Goal: Transaction & Acquisition: Purchase product/service

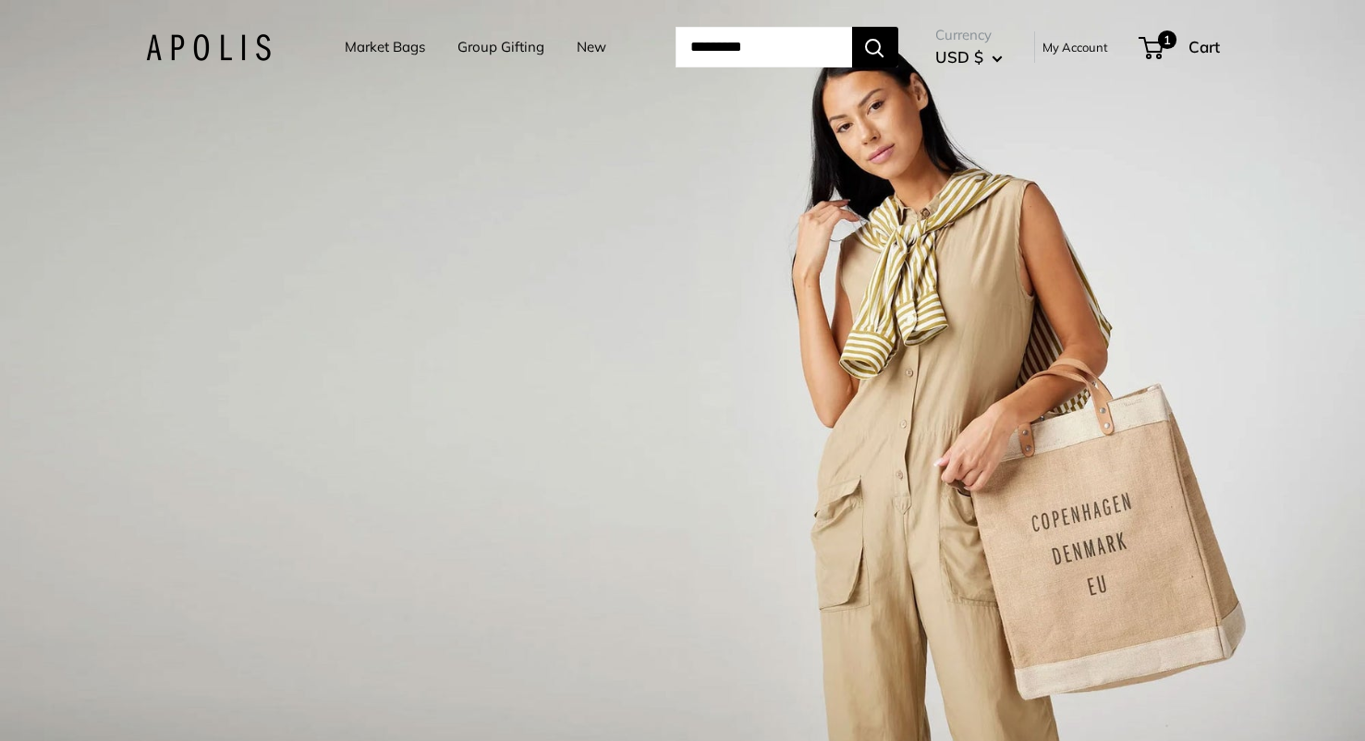
click at [411, 51] on link "Market Bags" at bounding box center [385, 47] width 80 height 26
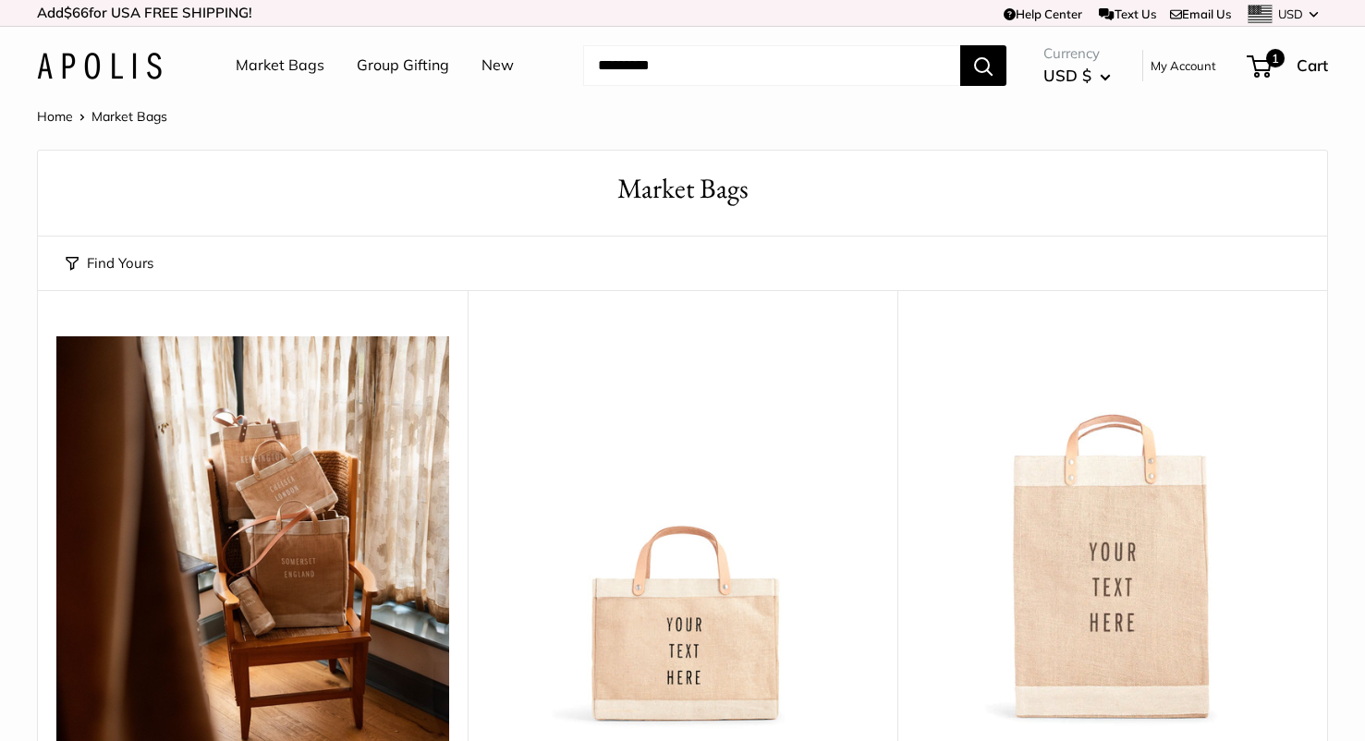
click at [0, 0] on img at bounding box center [0, 0] width 0 height 0
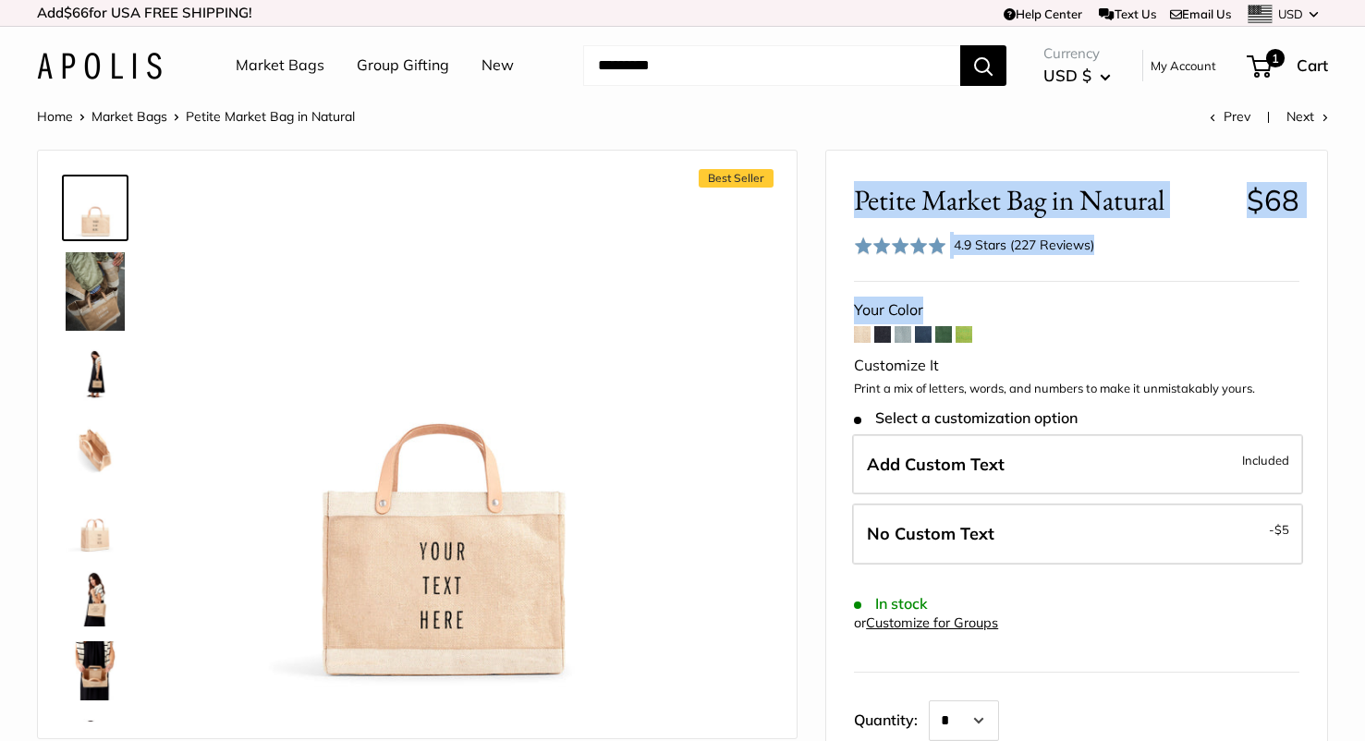
drag, startPoint x: 857, startPoint y: 190, endPoint x: 997, endPoint y: 321, distance: 190.9
click at [997, 321] on div "Petite Market Bag in Natural $68 Rated 4.9 out of 5 4.9 Stars (227 Reviews) Cli…" at bounding box center [1076, 666] width 501 height 1031
click at [997, 320] on div "Your Color" at bounding box center [1076, 311] width 445 height 28
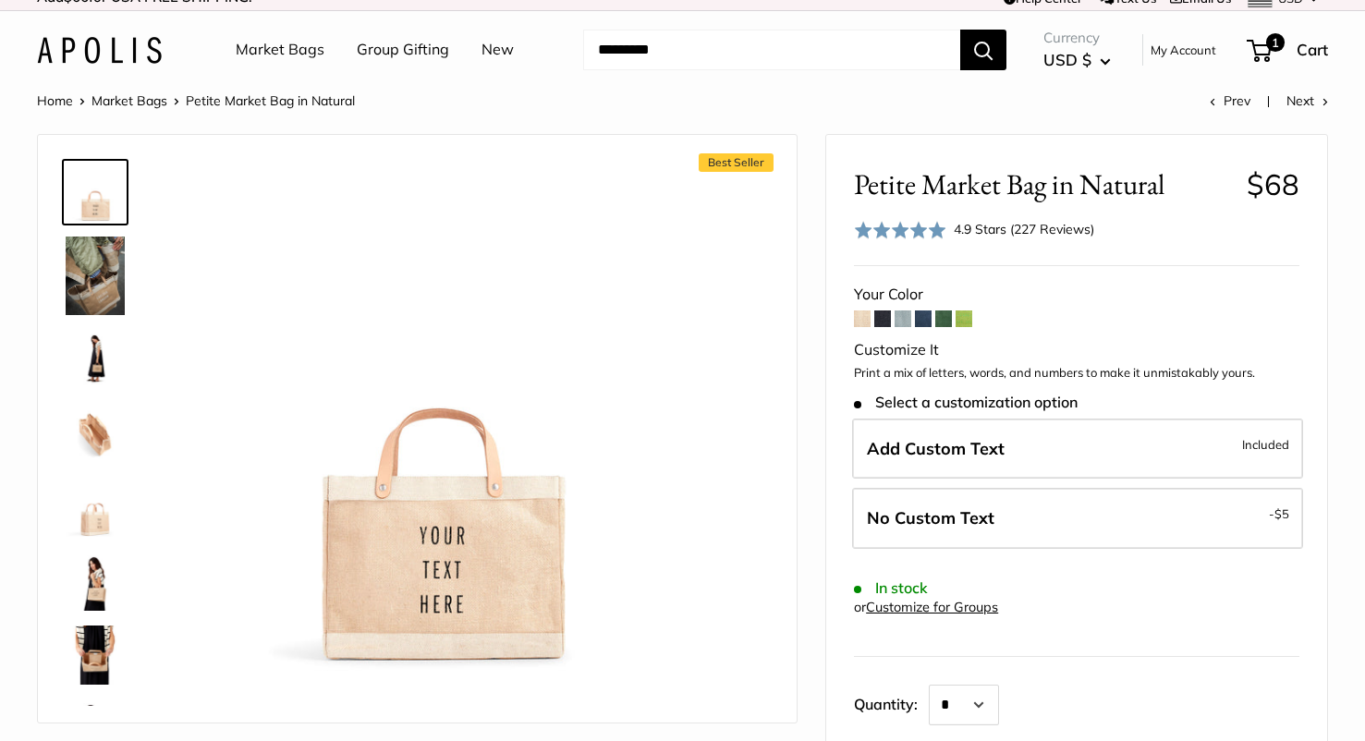
scroll to position [4, 0]
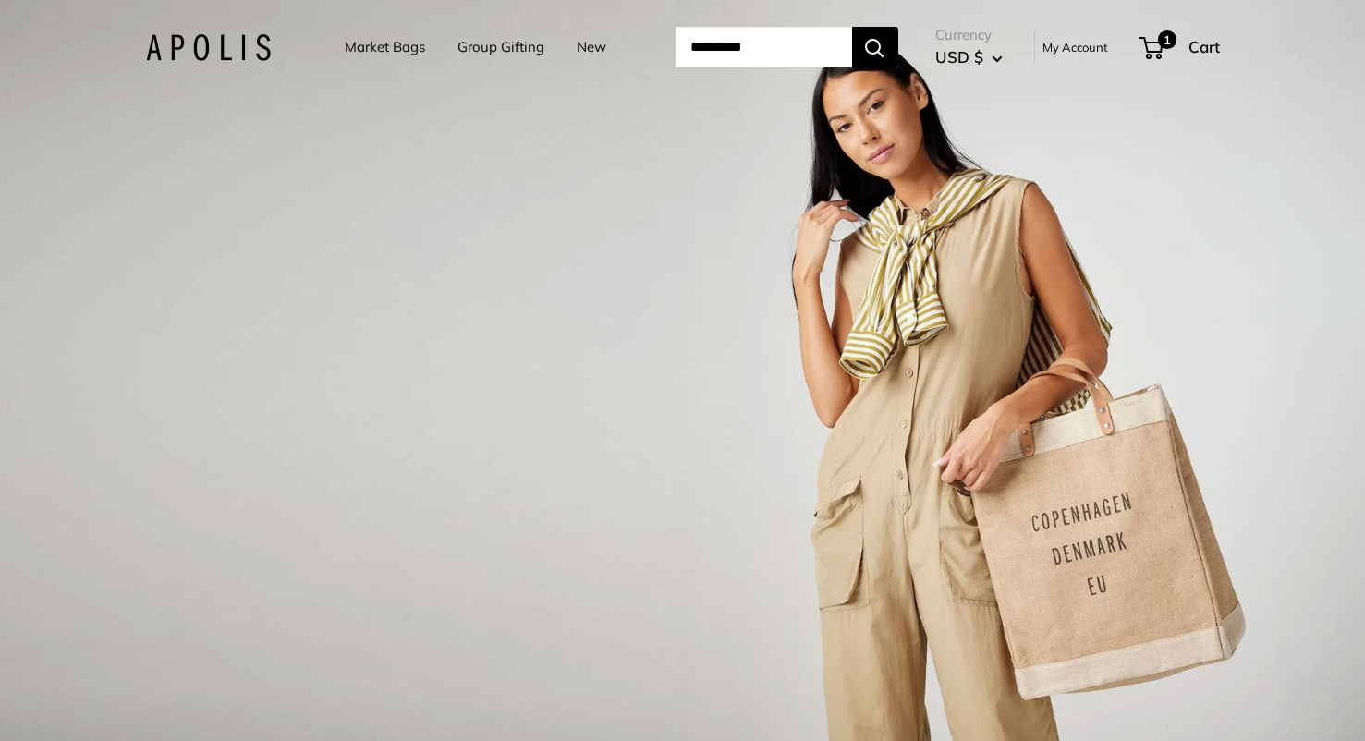
click at [380, 36] on link "Market Bags" at bounding box center [385, 47] width 80 height 26
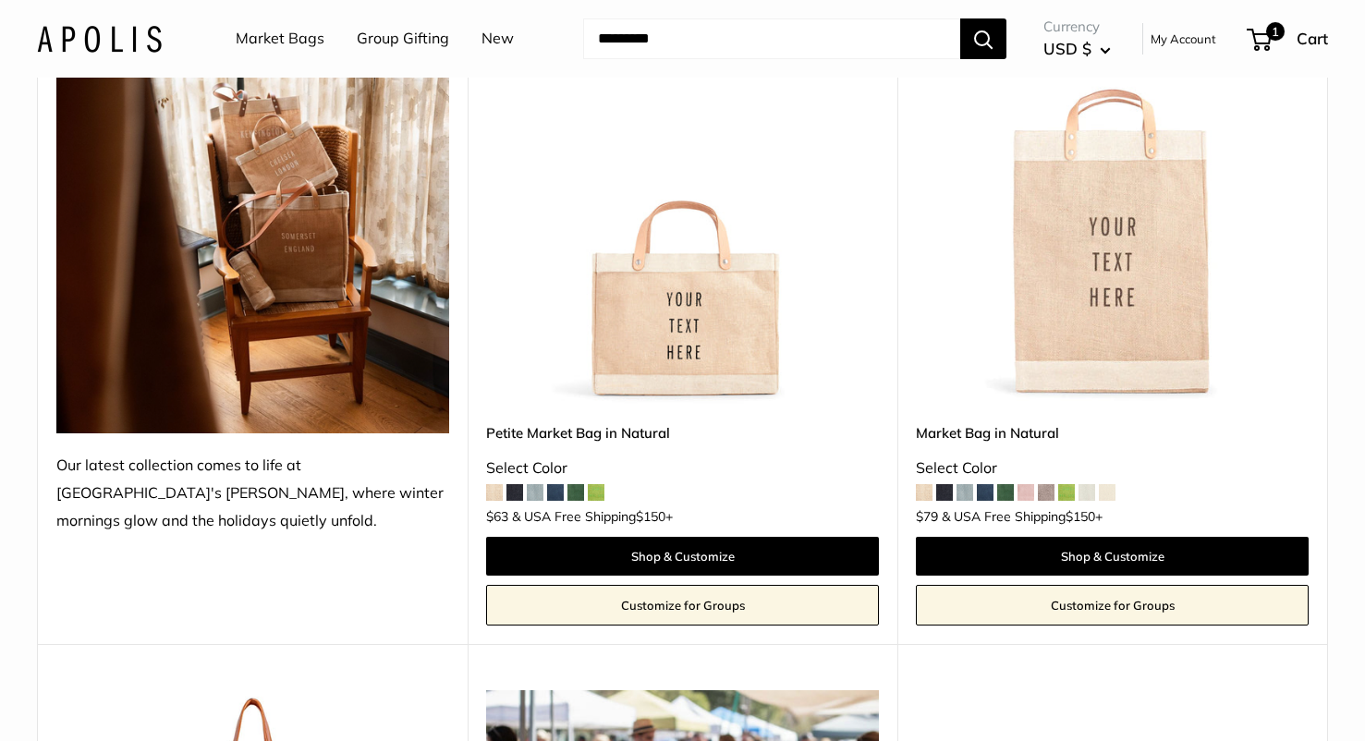
scroll to position [361, 0]
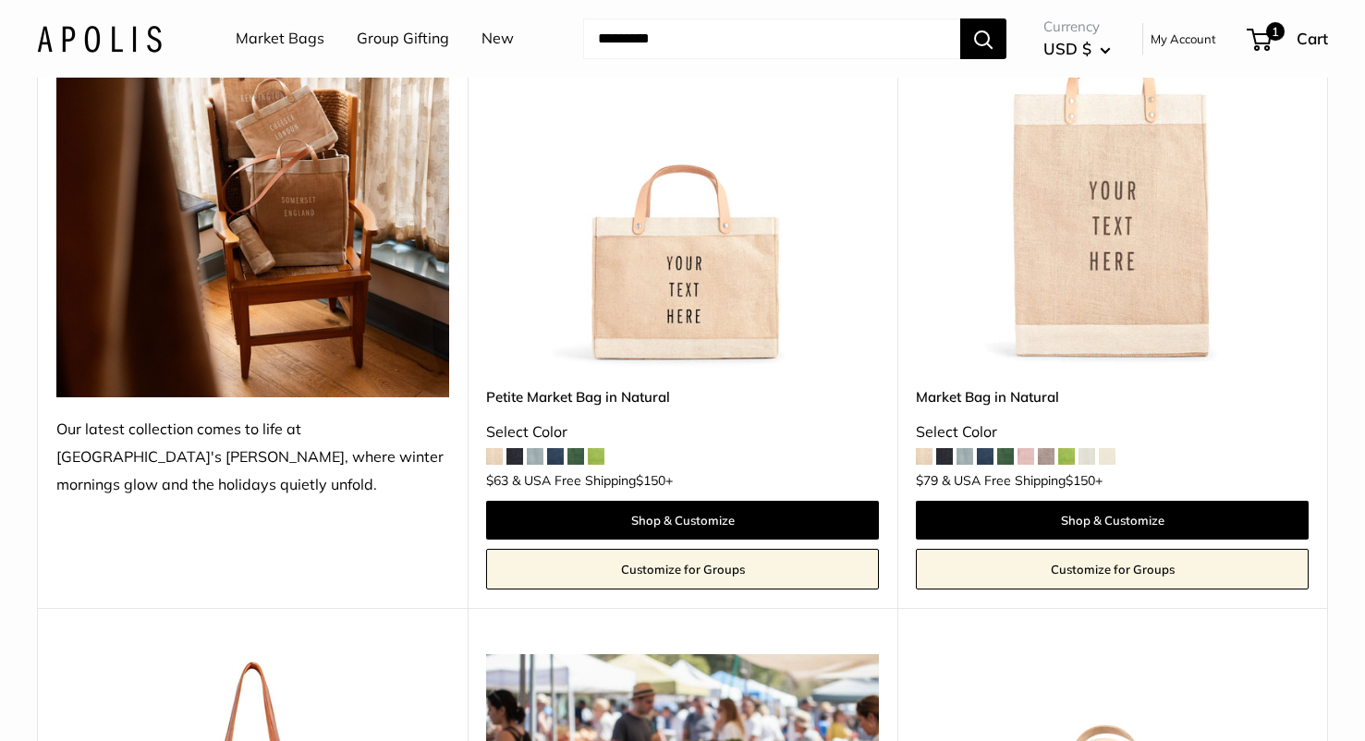
click at [0, 0] on img at bounding box center [0, 0] width 0 height 0
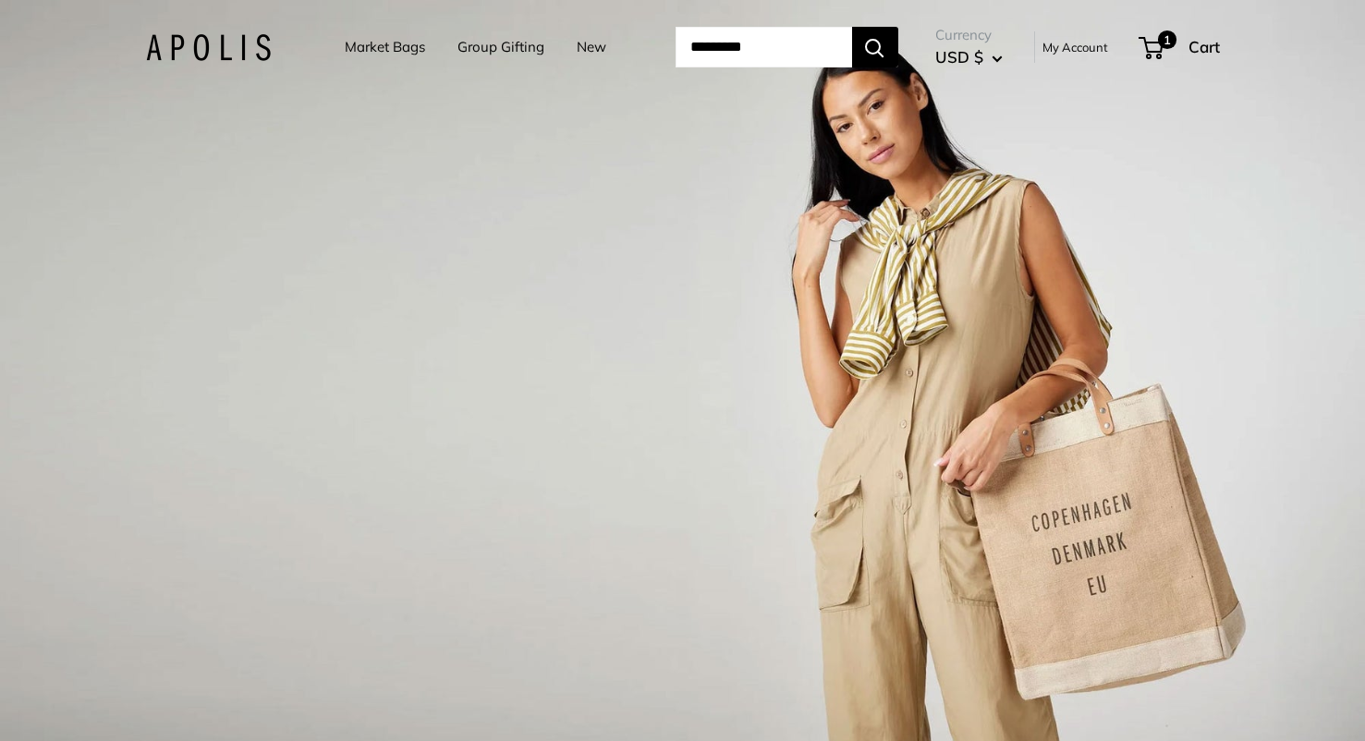
click at [405, 42] on link "Market Bags" at bounding box center [385, 47] width 80 height 26
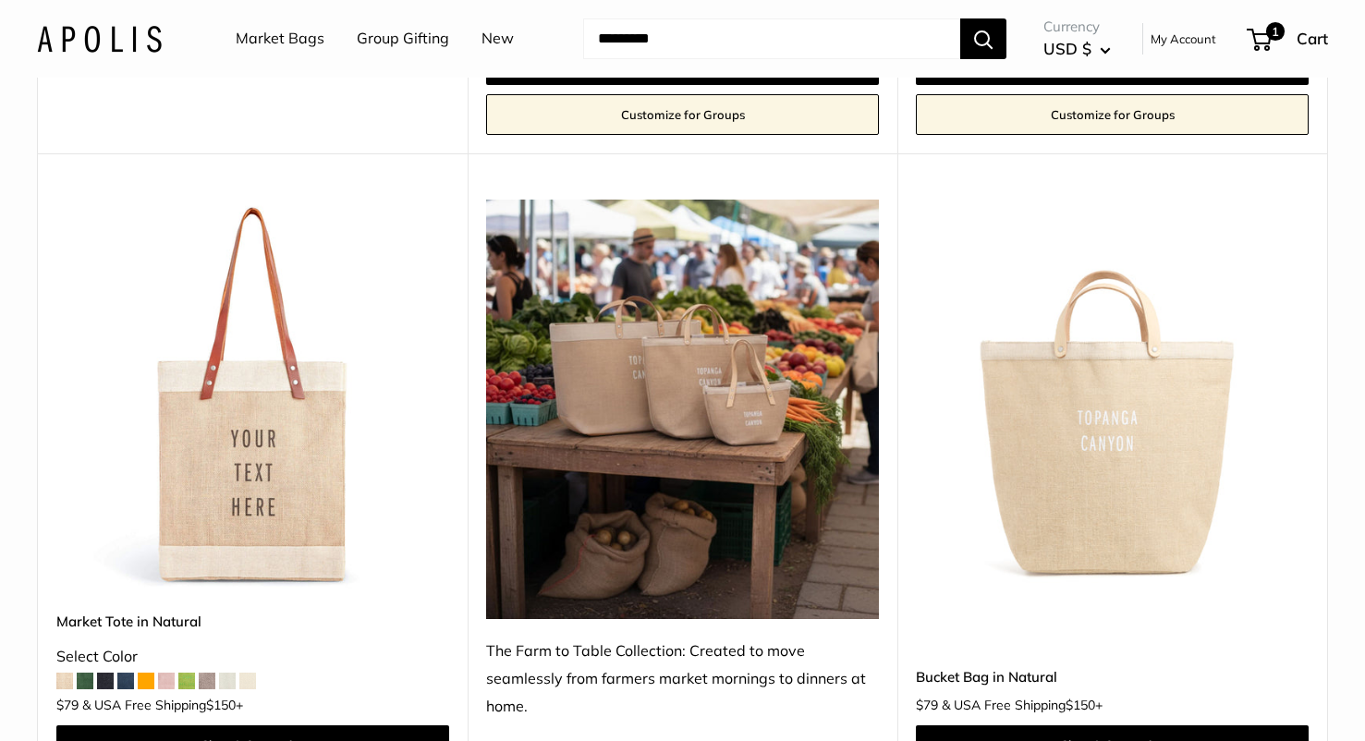
scroll to position [819, 0]
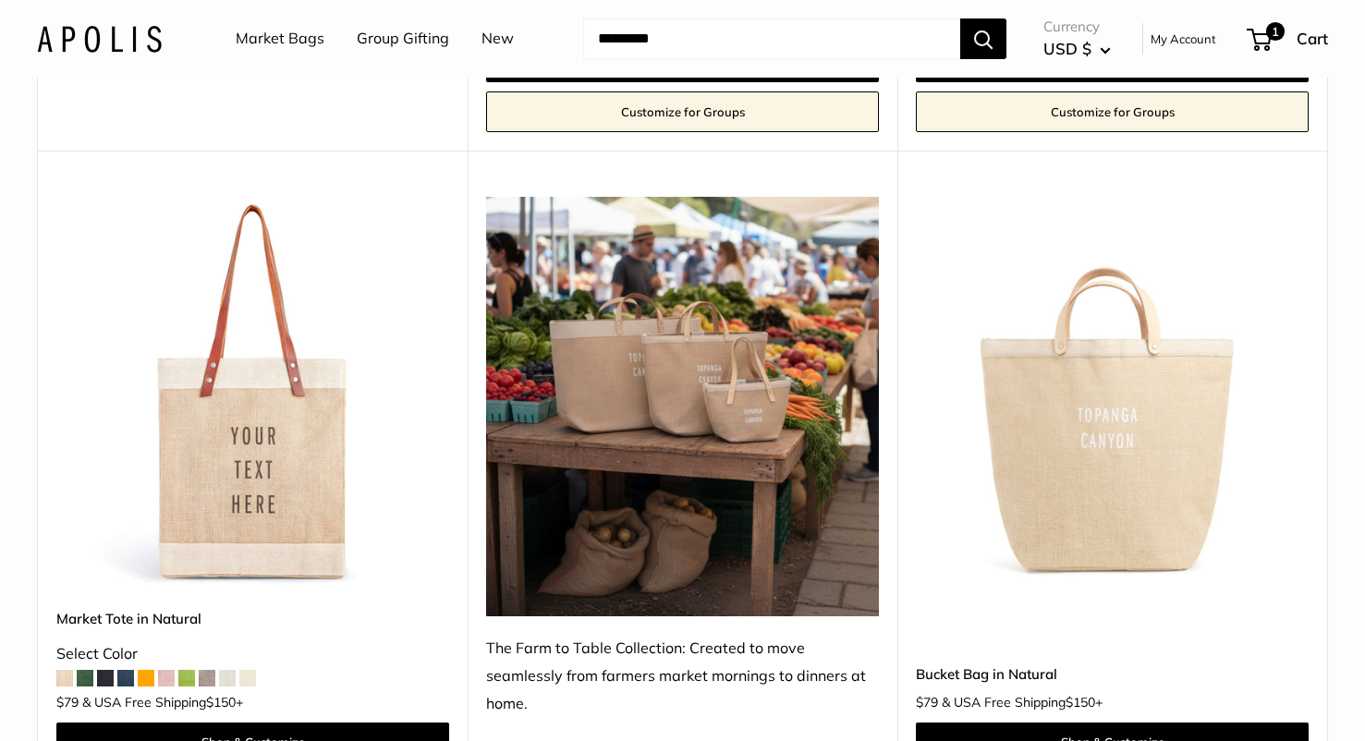
click at [0, 0] on img at bounding box center [0, 0] width 0 height 0
